Goal: Task Accomplishment & Management: Use online tool/utility

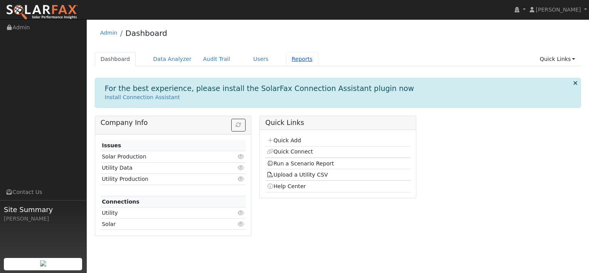
click at [286, 60] on link "Reports" at bounding box center [302, 59] width 32 height 14
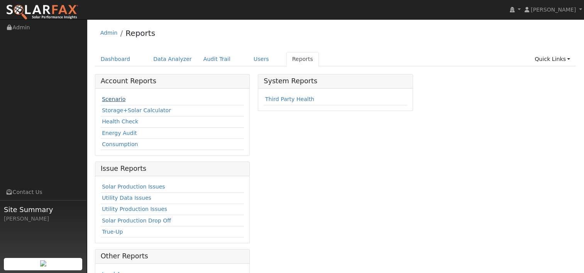
click at [109, 98] on link "Scenario" at bounding box center [114, 99] width 24 height 6
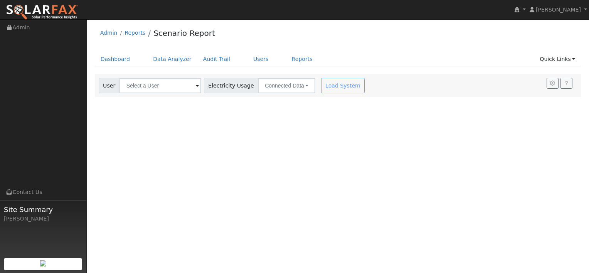
click at [196, 87] on span at bounding box center [197, 86] width 3 height 9
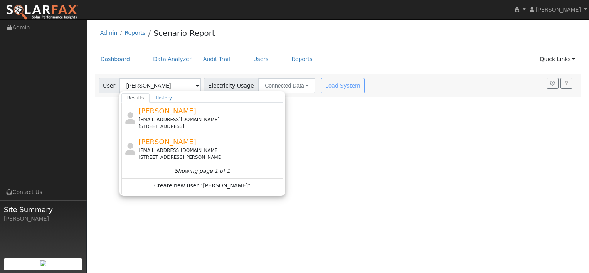
click at [161, 151] on div "[EMAIL_ADDRESS][DOMAIN_NAME]" at bounding box center [209, 150] width 143 height 7
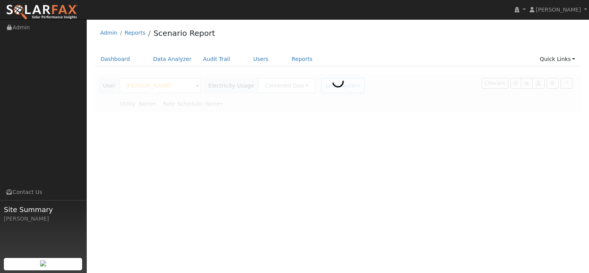
type input "[PERSON_NAME]"
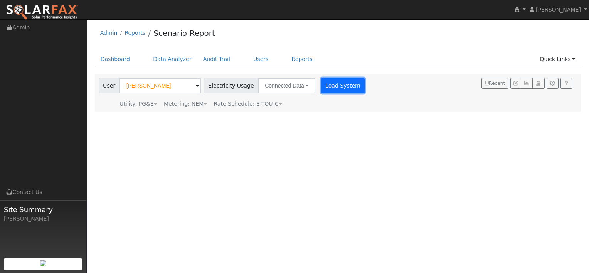
click at [334, 83] on button "Load System" at bounding box center [343, 85] width 44 height 15
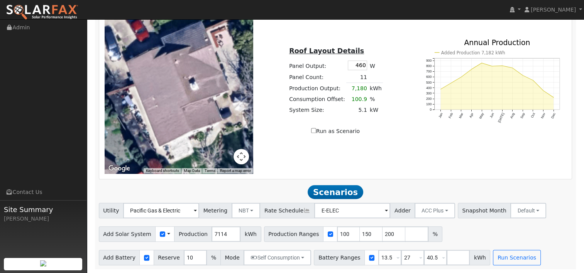
scroll to position [312, 0]
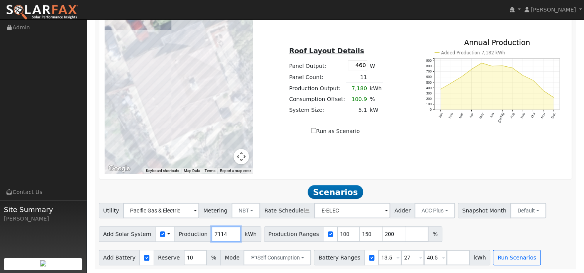
drag, startPoint x: 221, startPoint y: 234, endPoint x: 190, endPoint y: 233, distance: 30.5
click at [190, 233] on div "Add Solar System Use CSV Data Production 7114 kWh" at bounding box center [180, 233] width 162 height 15
type input "9910"
click at [271, 177] on div "← Move left → Move right ↑ Move up ↓ Move down + Zoom in - Zoom out Home Jump l…" at bounding box center [335, 87] width 473 height 184
click at [360, 233] on input "150" at bounding box center [371, 233] width 23 height 15
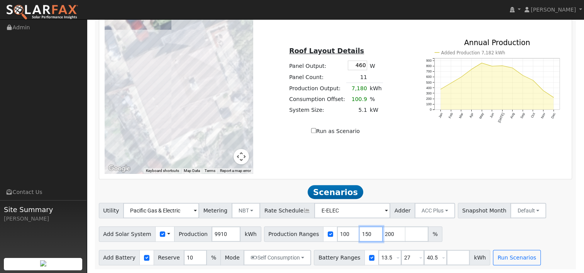
click at [360, 233] on input "150" at bounding box center [371, 233] width 23 height 15
type input "200"
click at [360, 236] on input "200" at bounding box center [371, 233] width 23 height 15
click at [360, 235] on input "200" at bounding box center [371, 233] width 23 height 15
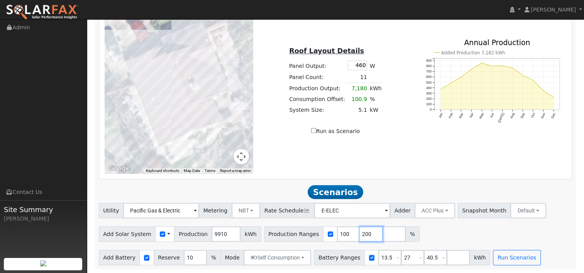
click at [360, 235] on input "200" at bounding box center [371, 233] width 23 height 15
click at [378, 258] on input "13.5" at bounding box center [389, 257] width 23 height 15
type input "27"
type input "40.5"
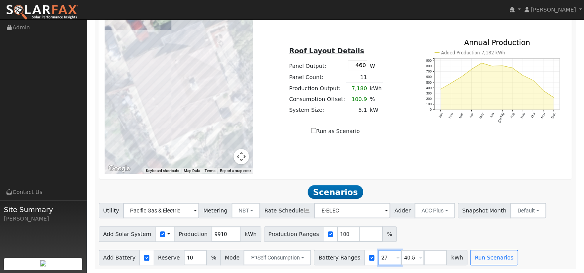
drag, startPoint x: 375, startPoint y: 258, endPoint x: 348, endPoint y: 257, distance: 26.6
click at [348, 257] on div "Battery Ranges 27 Overrides Reserve % Mode None None Self Consumption Peak Savi…" at bounding box center [391, 257] width 154 height 15
type input "7.8"
click at [401, 257] on input "40.5" at bounding box center [412, 257] width 23 height 15
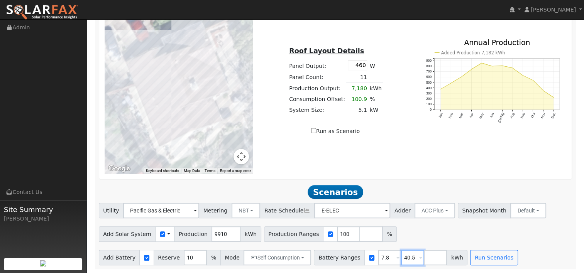
click at [401, 257] on input "40.5" at bounding box center [412, 257] width 23 height 15
type input "0"
type input "7.8"
click at [404, 234] on div "Add Solar System Use CSV Data Production 9910 kWh Production Ranges 100 %" at bounding box center [335, 233] width 476 height 18
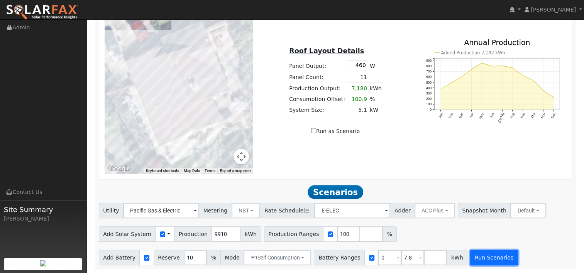
click at [481, 259] on button "Run Scenarios" at bounding box center [493, 257] width 47 height 15
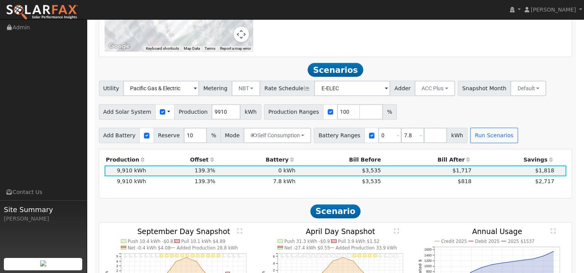
scroll to position [473, 0]
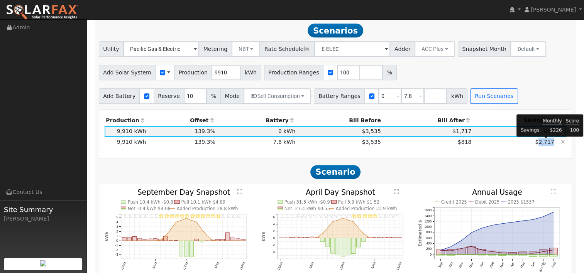
drag, startPoint x: 554, startPoint y: 143, endPoint x: 542, endPoint y: 144, distance: 12.4
click at [542, 144] on td "$2,717" at bounding box center [514, 142] width 83 height 11
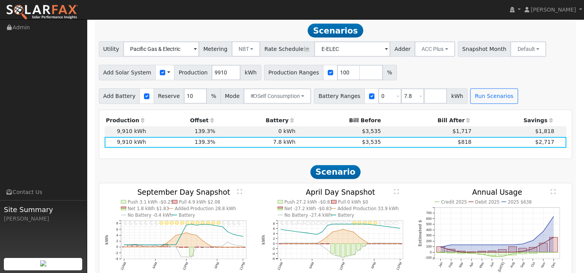
click at [540, 82] on div "Utility Pacific Gas & Electric Metering NBT NEM NBT Rate Schedule E-ELEC Adder …" at bounding box center [335, 72] width 481 height 62
